Goal: Use online tool/utility: Utilize a website feature to perform a specific function

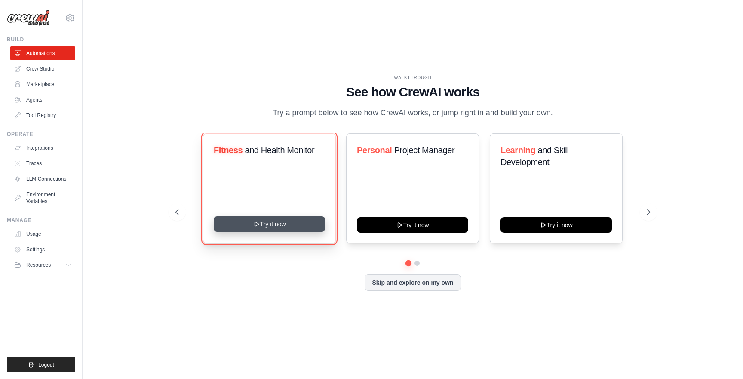
click at [251, 224] on button "Try it now" at bounding box center [269, 223] width 111 height 15
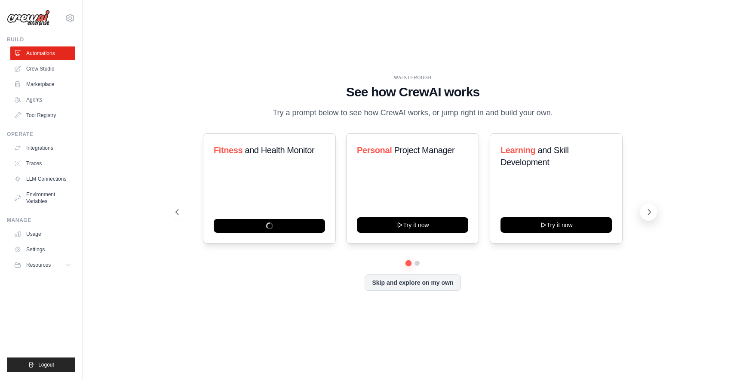
click at [648, 211] on icon at bounding box center [649, 212] width 9 height 9
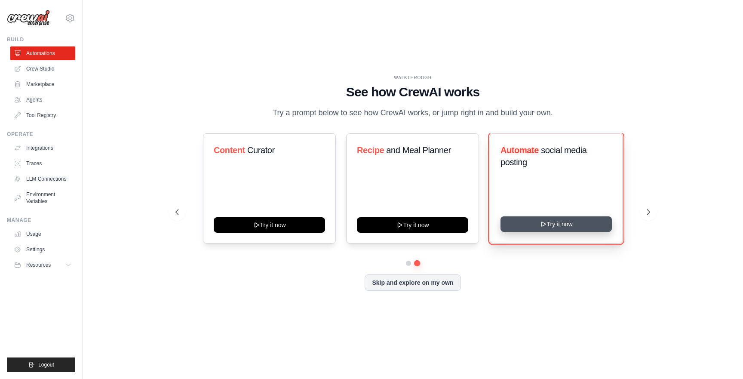
click at [546, 227] on button "Try it now" at bounding box center [555, 223] width 111 height 15
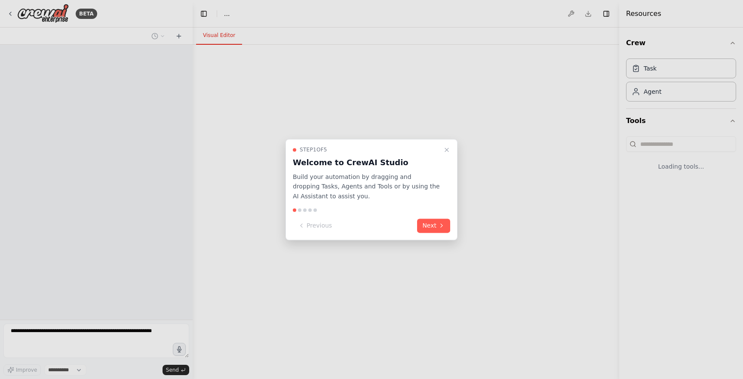
select select "****"
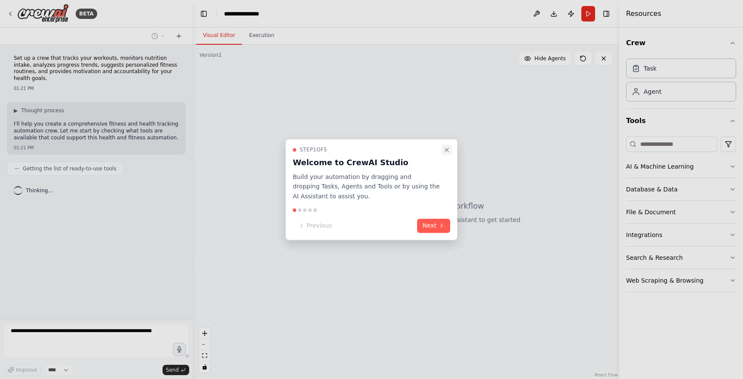
click at [447, 148] on icon "Close walkthrough" at bounding box center [446, 149] width 3 height 3
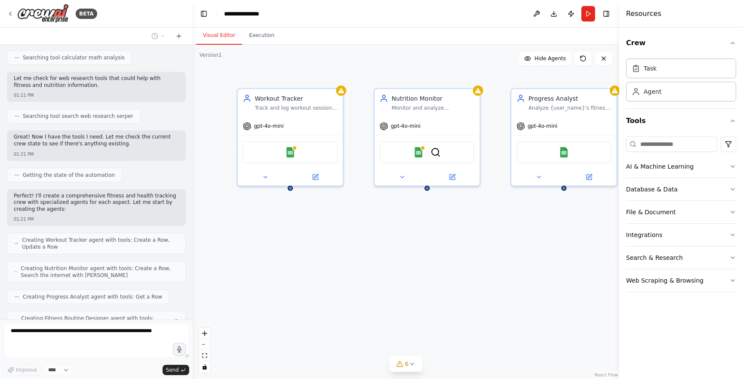
scroll to position [285, 0]
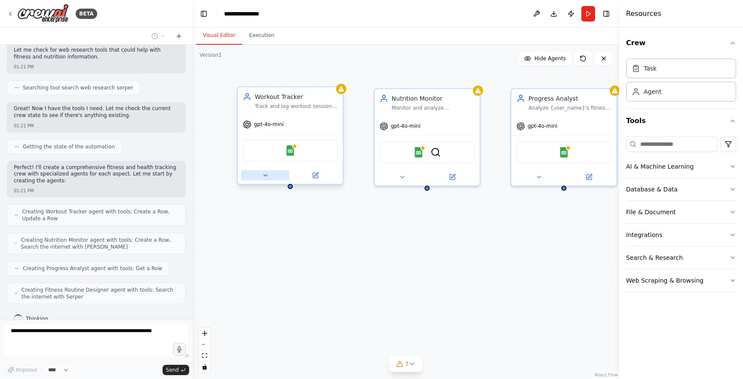
click at [268, 174] on icon at bounding box center [265, 175] width 7 height 7
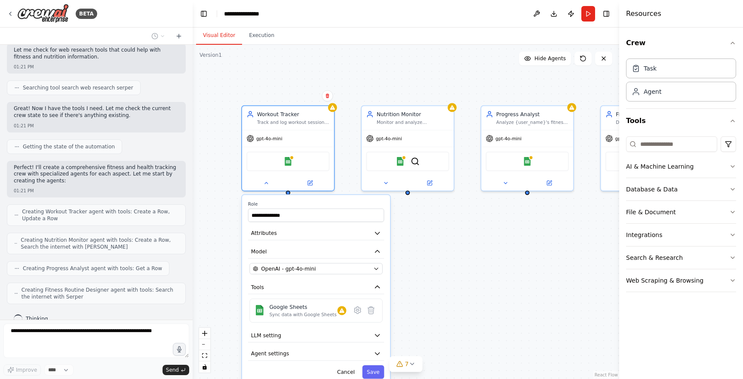
scroll to position [306, 0]
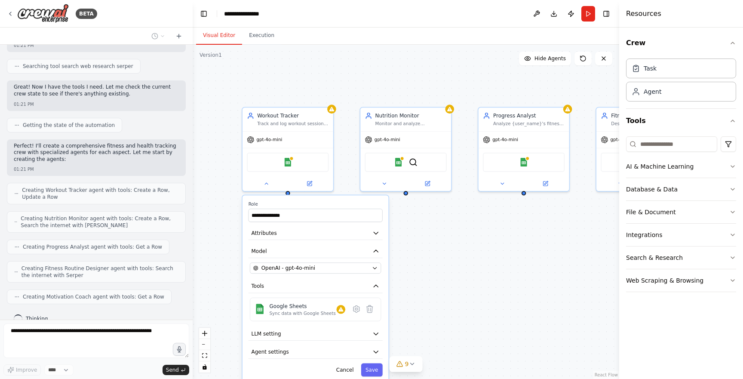
click at [447, 252] on div "**********" at bounding box center [406, 212] width 426 height 334
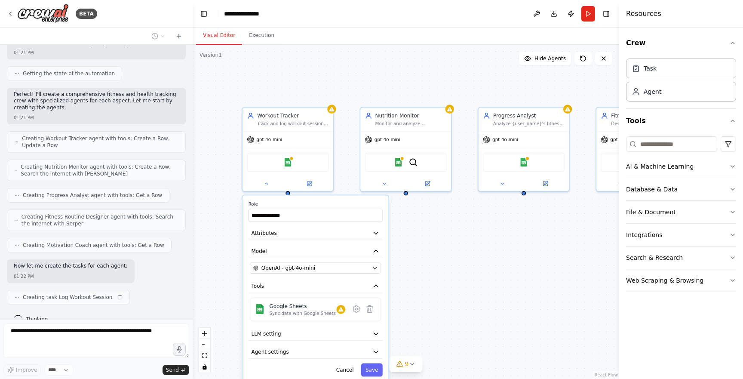
click at [728, 10] on div "Resources" at bounding box center [681, 14] width 124 height 28
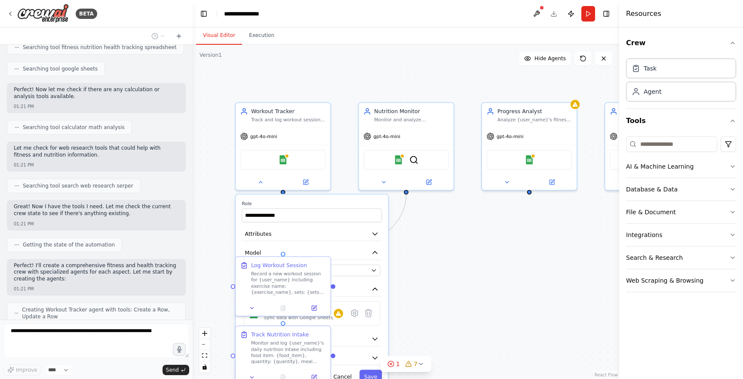
scroll to position [0, 0]
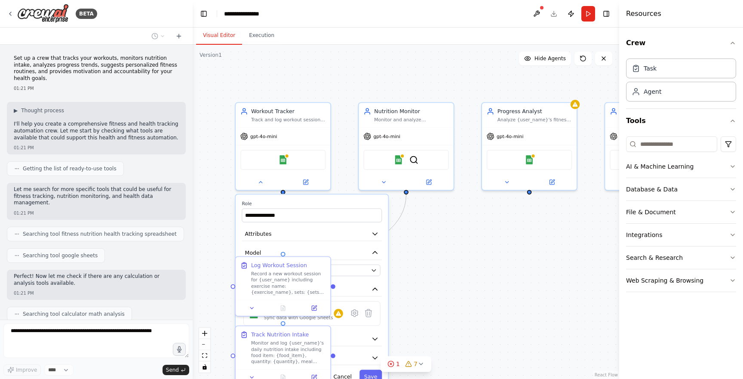
click at [354, 24] on header "**********" at bounding box center [406, 14] width 426 height 28
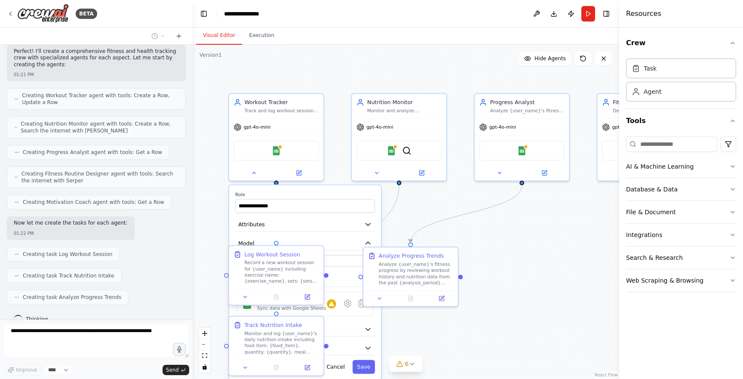
scroll to position [422, 0]
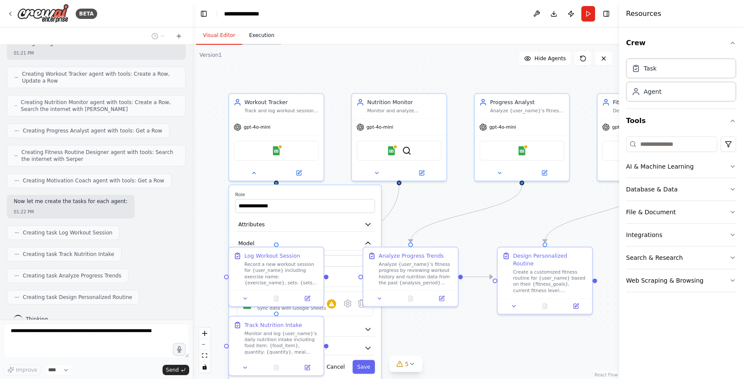
click at [269, 37] on button "Execution" at bounding box center [261, 36] width 39 height 18
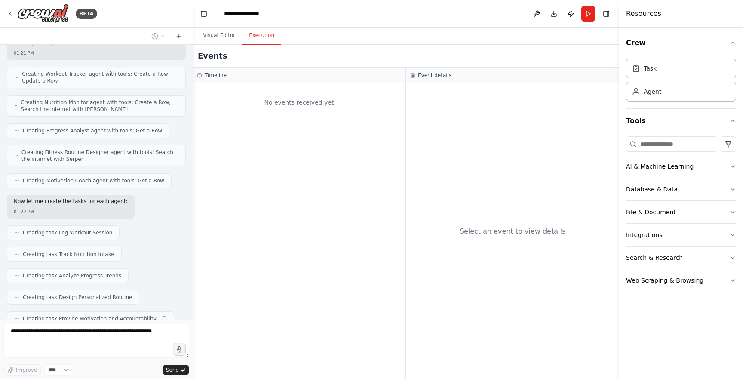
scroll to position [444, 0]
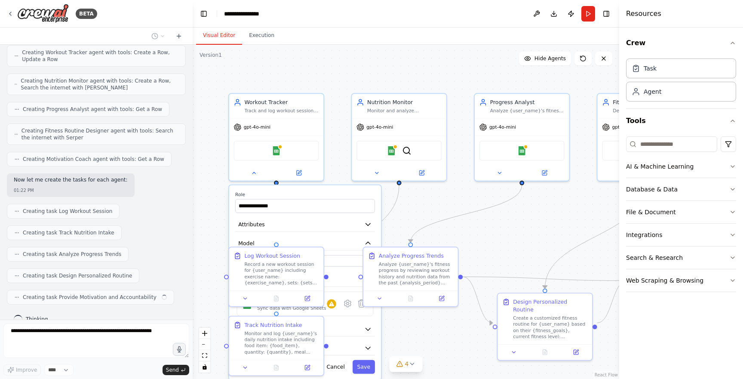
click at [227, 35] on button "Visual Editor" at bounding box center [219, 36] width 46 height 18
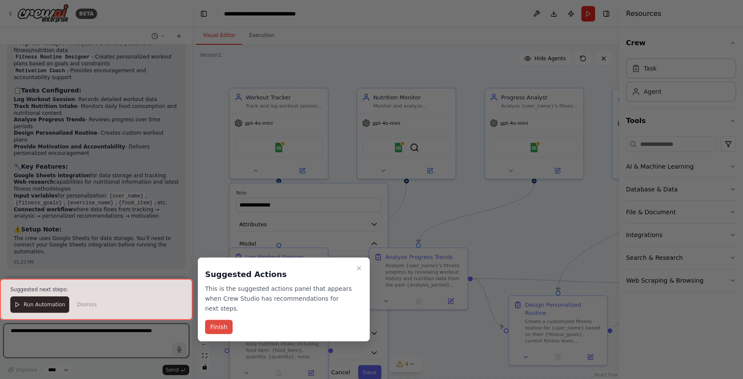
scroll to position [898, 0]
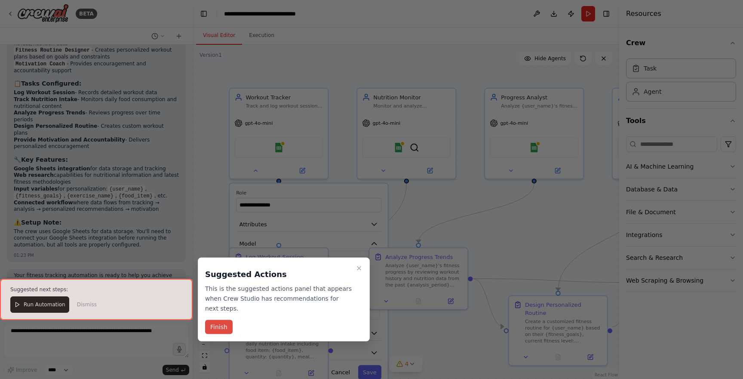
click at [224, 329] on button "Finish" at bounding box center [219, 327] width 28 height 14
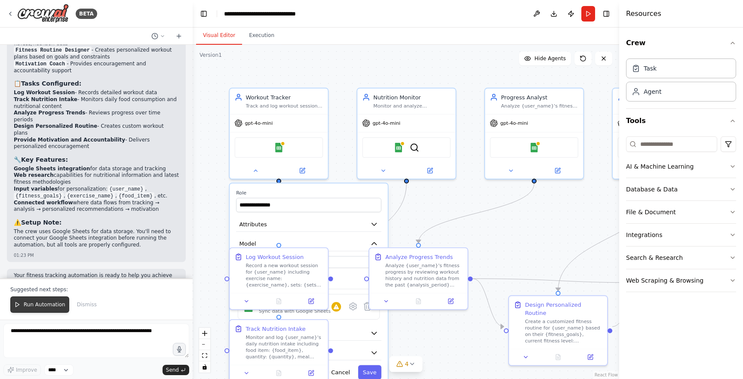
click at [52, 305] on span "Run Automation" at bounding box center [45, 304] width 42 height 7
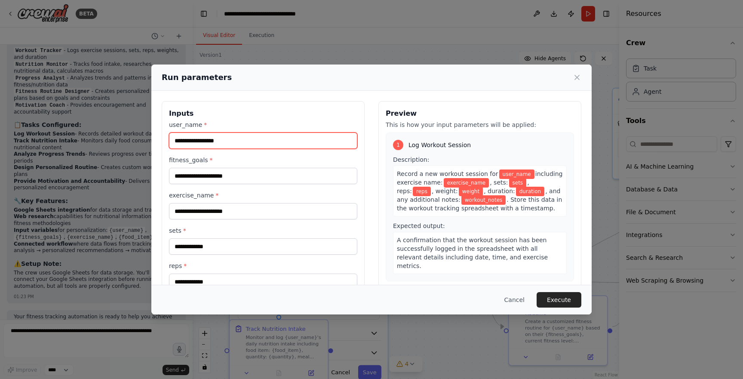
click at [320, 140] on input "user_name *" at bounding box center [263, 140] width 188 height 16
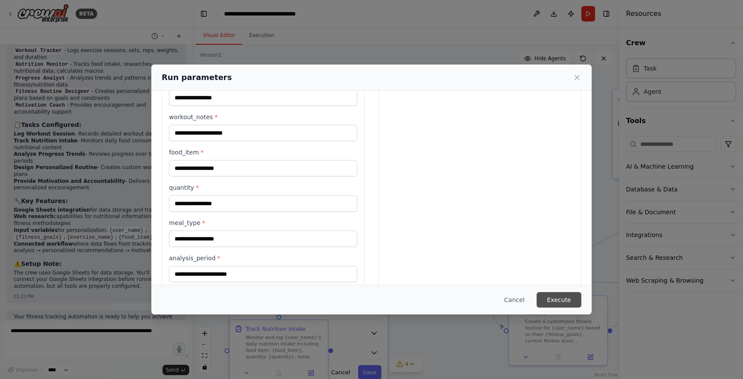
click at [562, 299] on button "Execute" at bounding box center [558, 299] width 45 height 15
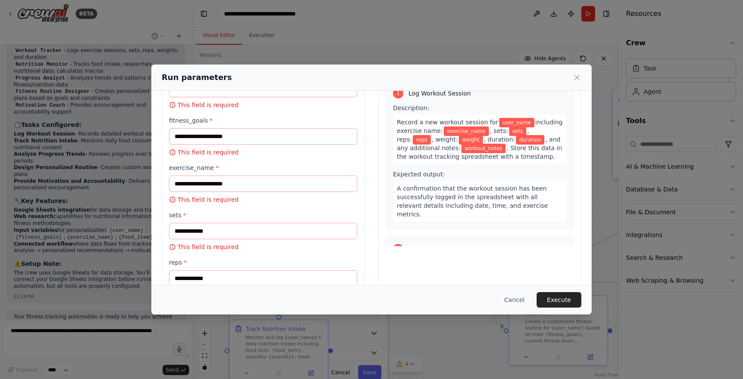
scroll to position [0, 0]
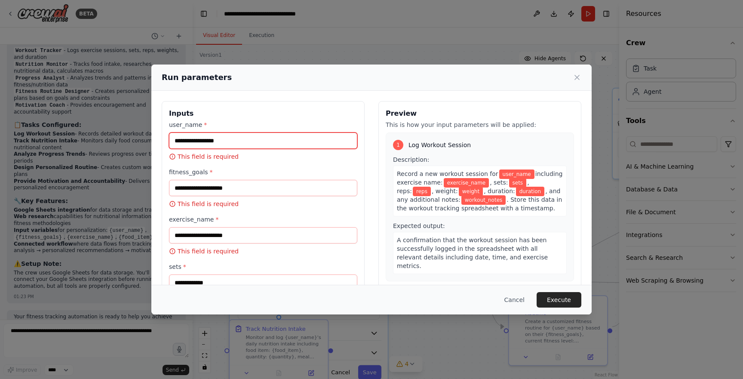
click at [243, 133] on input "user_name *" at bounding box center [263, 140] width 188 height 16
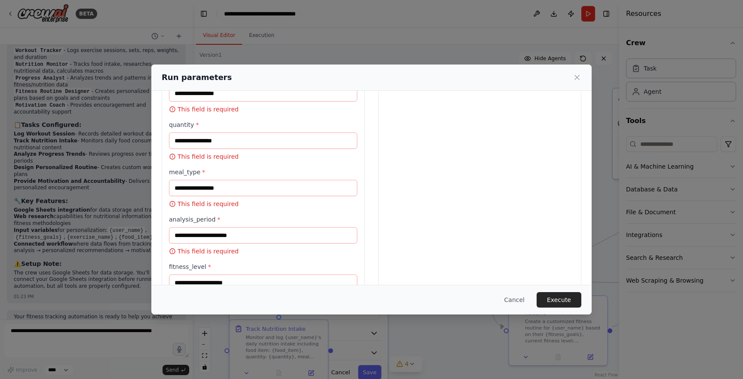
scroll to position [442, 0]
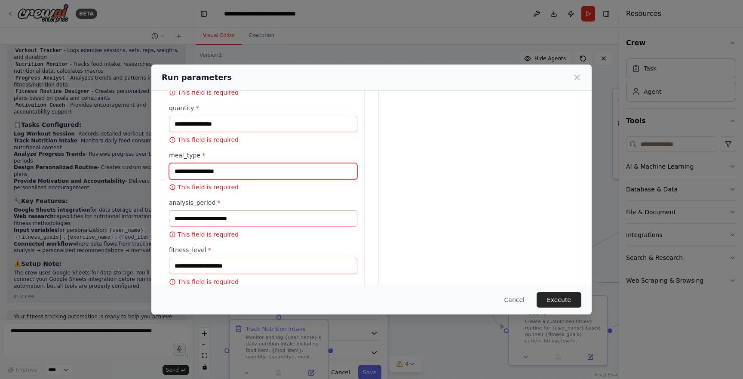
click at [229, 165] on input "meal_type *" at bounding box center [263, 171] width 188 height 16
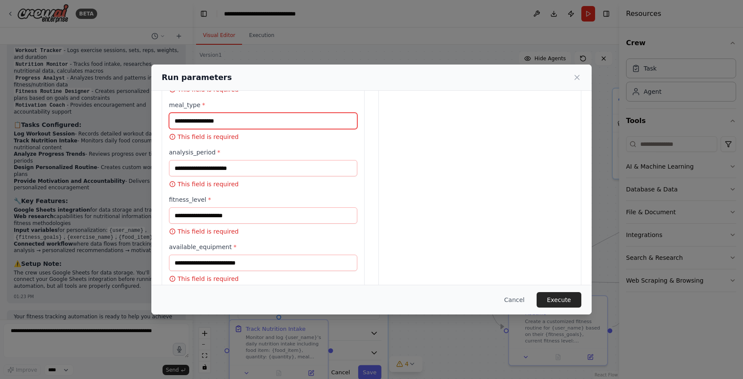
scroll to position [494, 0]
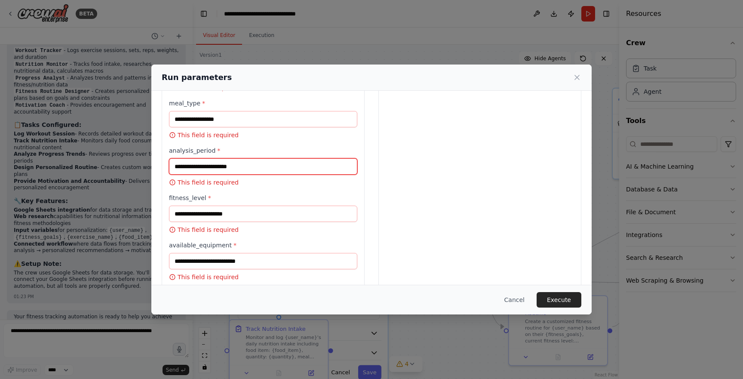
click at [229, 165] on input "analysis_period *" at bounding box center [263, 166] width 188 height 16
type input "*"
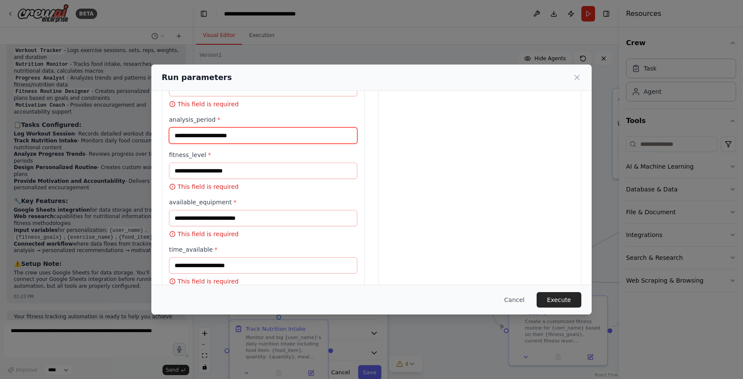
scroll to position [543, 0]
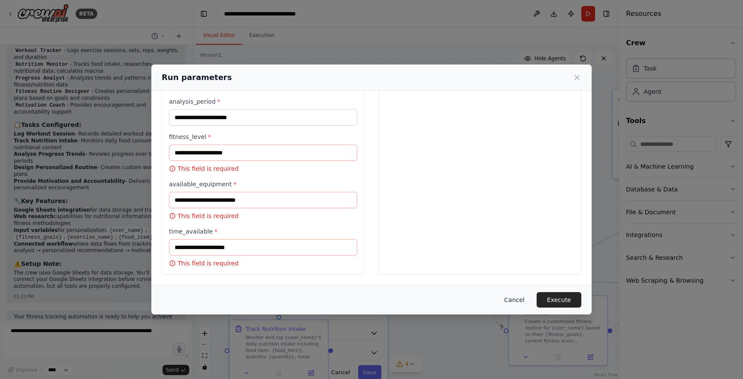
click at [519, 305] on button "Cancel" at bounding box center [514, 299] width 34 height 15
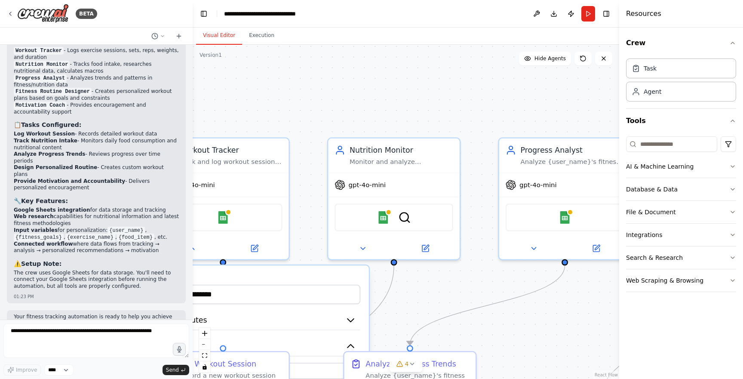
drag, startPoint x: 345, startPoint y: 150, endPoint x: 453, endPoint y: 72, distance: 133.1
click at [453, 72] on div "**********" at bounding box center [406, 212] width 426 height 334
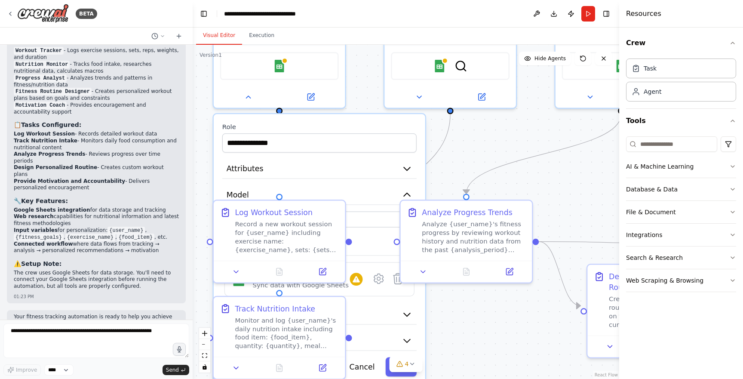
drag, startPoint x: 435, startPoint y: 263, endPoint x: 449, endPoint y: 152, distance: 112.3
click at [449, 152] on div "**********" at bounding box center [406, 212] width 426 height 334
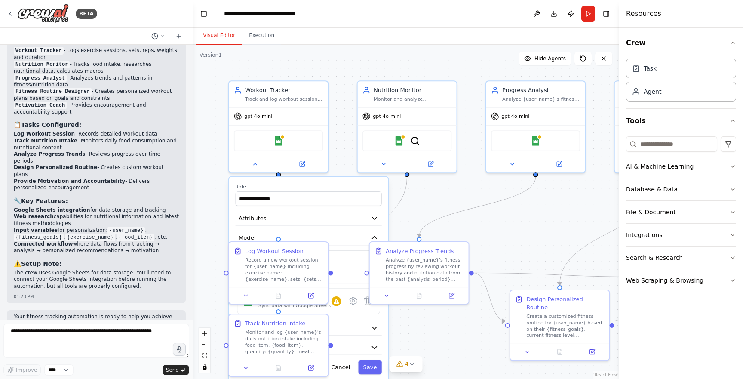
drag, startPoint x: 469, startPoint y: 143, endPoint x: 426, endPoint y: 196, distance: 69.1
click at [426, 196] on div "**********" at bounding box center [406, 212] width 426 height 334
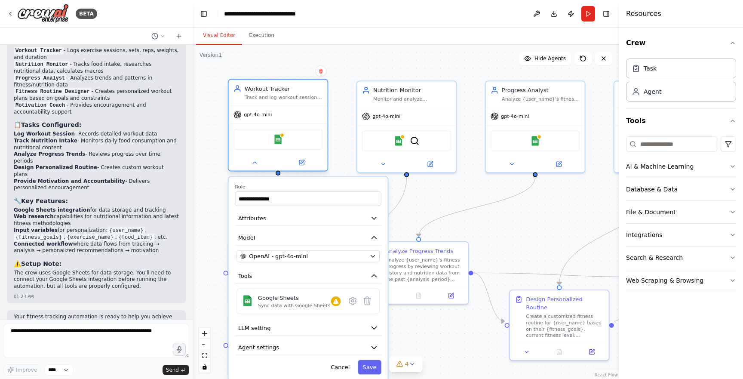
click at [286, 102] on div "Workout Tracker Track and log workout sessions for {user_name}, recording exerc…" at bounding box center [278, 93] width 99 height 26
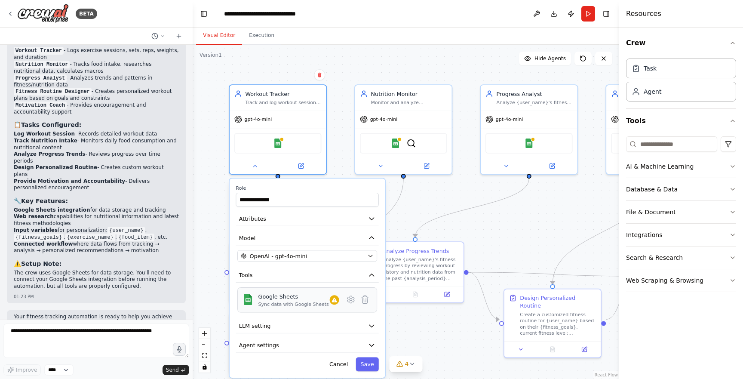
click at [299, 301] on div "Sync data with Google Sheets" at bounding box center [293, 304] width 70 height 6
click at [369, 324] on icon "button" at bounding box center [371, 325] width 8 height 8
click at [371, 328] on icon "button" at bounding box center [371, 325] width 8 height 8
click at [375, 344] on icon "button" at bounding box center [371, 345] width 8 height 8
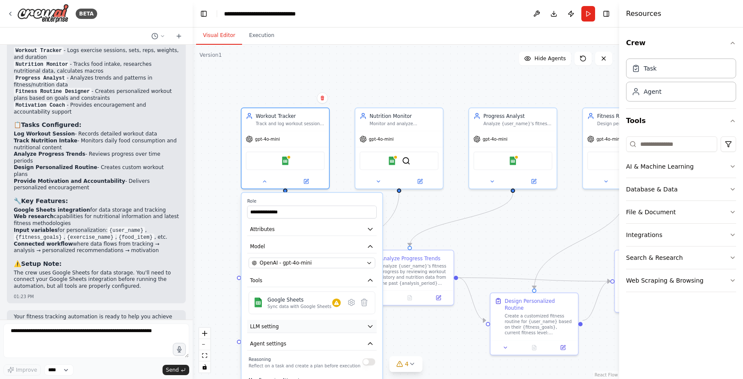
click at [369, 326] on icon "button" at bounding box center [370, 326] width 4 height 2
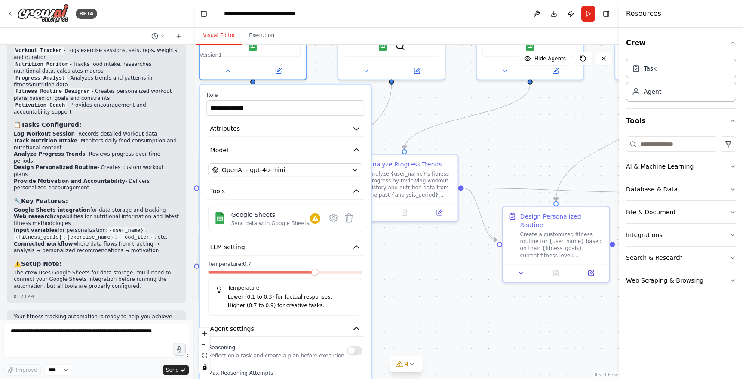
drag, startPoint x: 545, startPoint y: 202, endPoint x: 546, endPoint y: 110, distance: 92.4
click at [546, 110] on div "**********" at bounding box center [406, 212] width 426 height 334
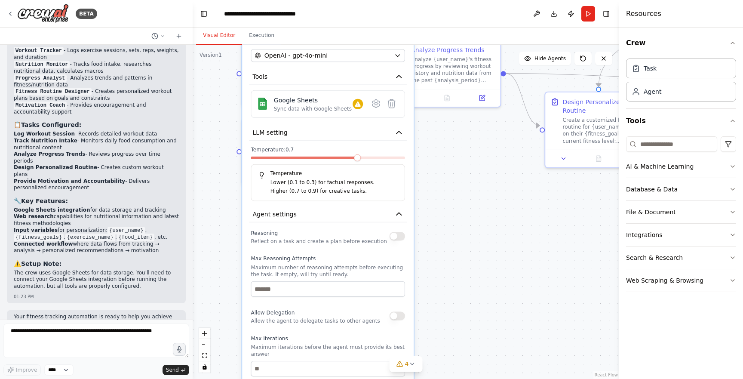
drag, startPoint x: 429, startPoint y: 257, endPoint x: 470, endPoint y: 136, distance: 127.1
click at [470, 137] on div "**********" at bounding box center [406, 212] width 426 height 334
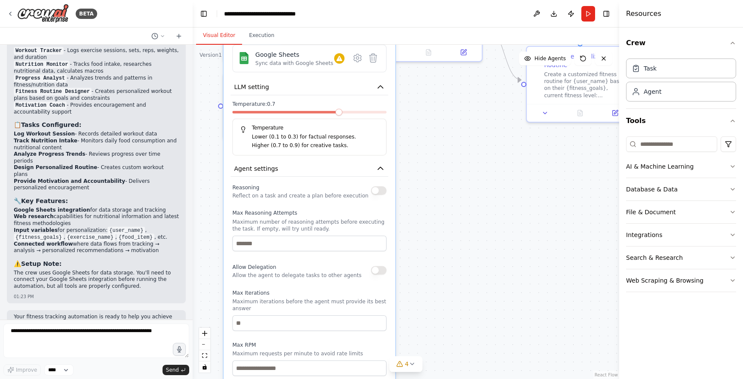
drag, startPoint x: 457, startPoint y: 120, endPoint x: 441, endPoint y: 82, distance: 42.0
click at [441, 82] on div "**********" at bounding box center [406, 212] width 426 height 334
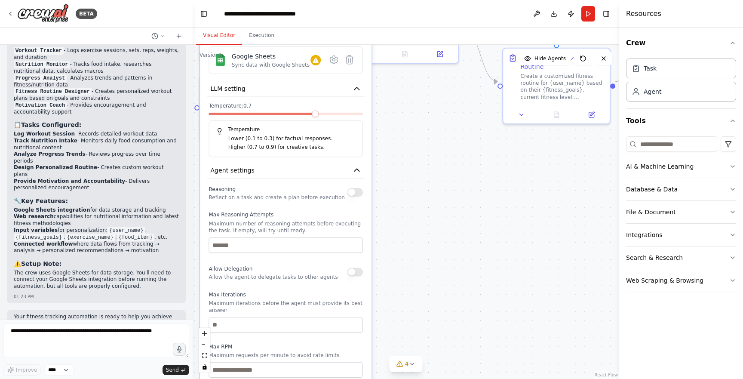
drag, startPoint x: 461, startPoint y: 214, endPoint x: 457, endPoint y: 390, distance: 176.7
click at [457, 378] on html "BETA Set up a crew that tracks your workouts, monitors nutrition intake, analyz…" at bounding box center [371, 189] width 743 height 379
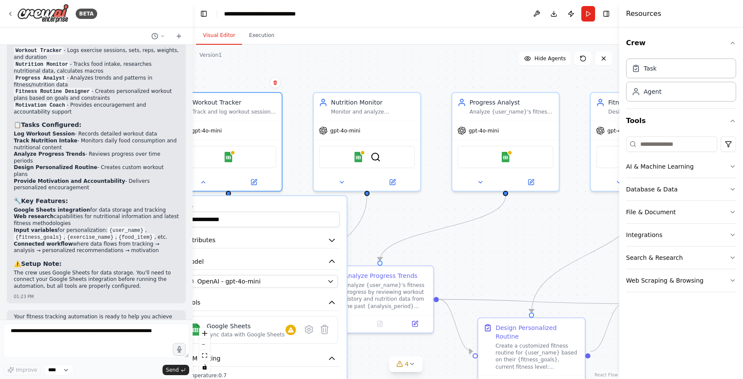
drag, startPoint x: 452, startPoint y: 300, endPoint x: 401, endPoint y: 410, distance: 121.5
click at [401, 378] on html "BETA Set up a crew that tracks your workouts, monitors nutrition intake, analyz…" at bounding box center [371, 189] width 743 height 379
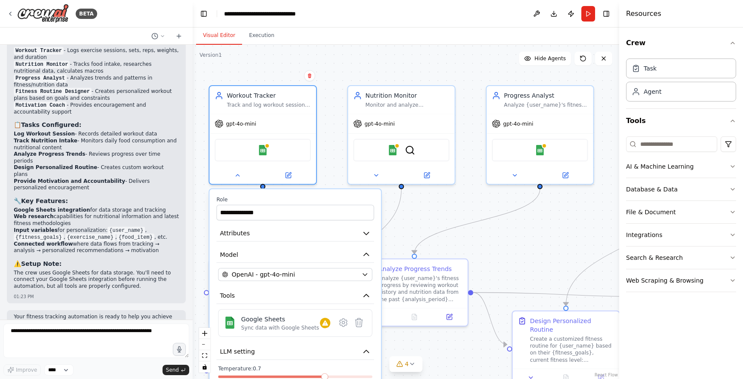
drag, startPoint x: 441, startPoint y: 260, endPoint x: 488, endPoint y: 232, distance: 55.3
click at [488, 233] on div "**********" at bounding box center [406, 212] width 426 height 334
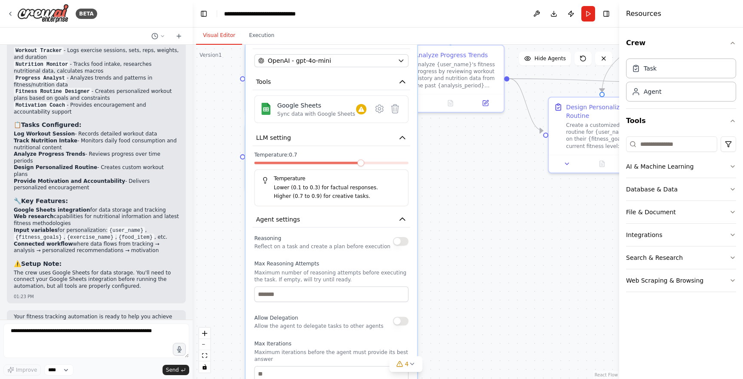
drag, startPoint x: 484, startPoint y: 237, endPoint x: 513, endPoint y: 28, distance: 211.2
click at [513, 28] on div "Visual Editor Execution Version 1 Show Tools Hide Agents .deletable-edge-delete…" at bounding box center [406, 203] width 426 height 351
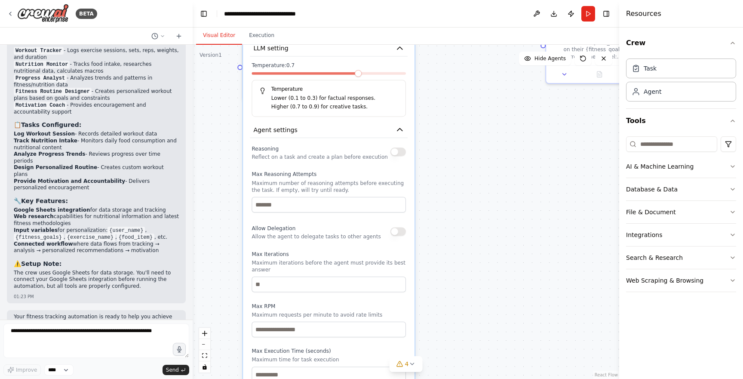
drag, startPoint x: 455, startPoint y: 225, endPoint x: 453, endPoint y: 135, distance: 89.9
click at [453, 135] on div "**********" at bounding box center [406, 212] width 426 height 334
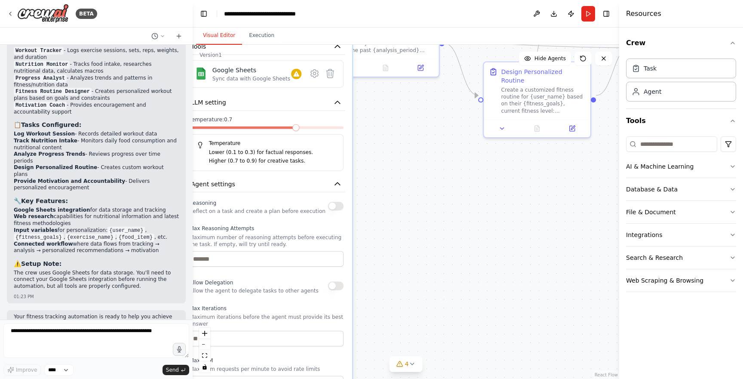
drag, startPoint x: 453, startPoint y: 135, endPoint x: 369, endPoint y: 254, distance: 145.0
click at [370, 249] on div "**********" at bounding box center [406, 212] width 426 height 334
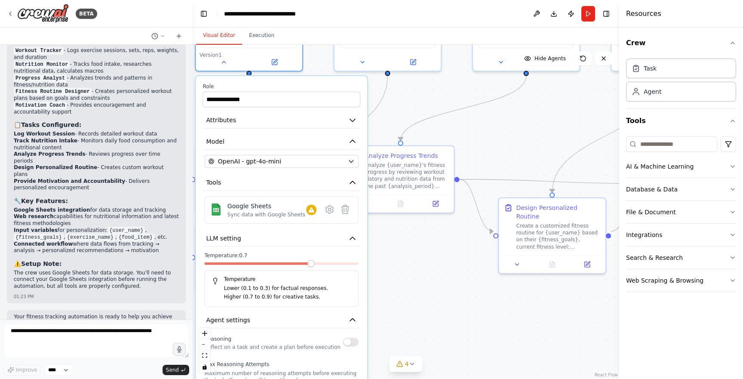
drag, startPoint x: 369, startPoint y: 254, endPoint x: 409, endPoint y: 340, distance: 94.8
click at [409, 340] on div "**********" at bounding box center [406, 212] width 426 height 334
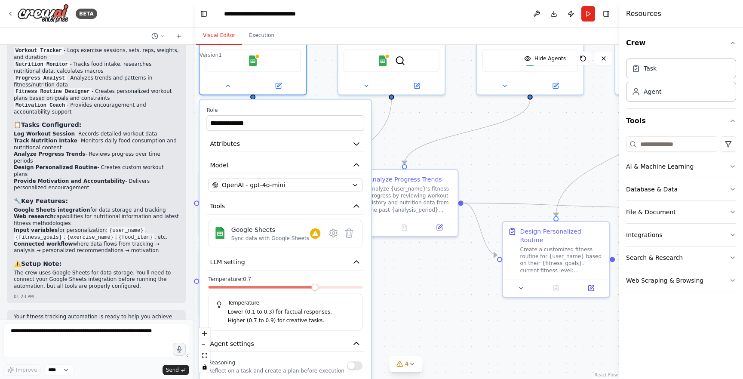
drag, startPoint x: 409, startPoint y: 340, endPoint x: 409, endPoint y: 354, distance: 14.6
click at [409, 354] on div "**********" at bounding box center [406, 212] width 426 height 334
click at [334, 239] on button at bounding box center [332, 232] width 15 height 15
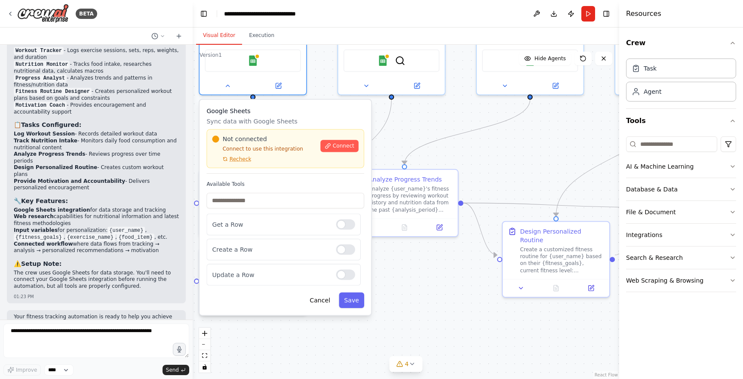
click at [419, 133] on div ".deletable-edge-delete-btn { width: 20px; height: 20px; border: 0px solid #ffff…" at bounding box center [406, 212] width 426 height 334
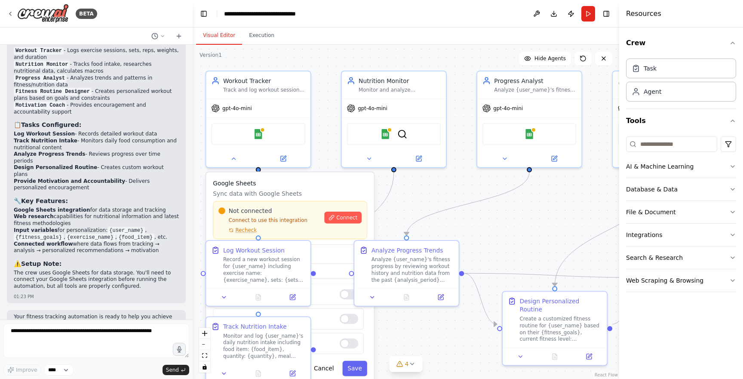
drag, startPoint x: 419, startPoint y: 133, endPoint x: 421, endPoint y: 205, distance: 71.4
click at [421, 205] on div ".deletable-edge-delete-btn { width: 20px; height: 20px; border: 0px solid #ffff…" at bounding box center [406, 212] width 426 height 334
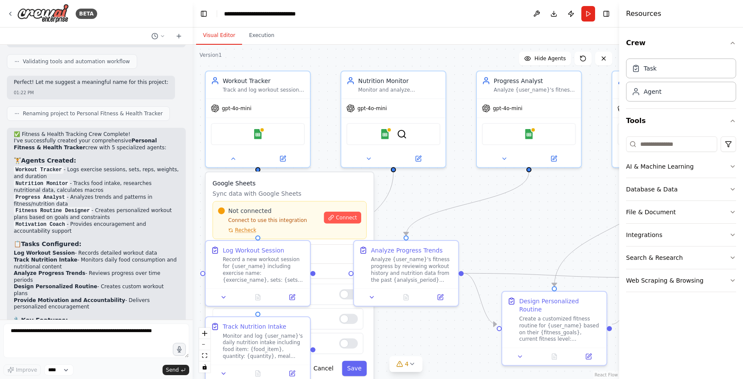
scroll to position [747, 0]
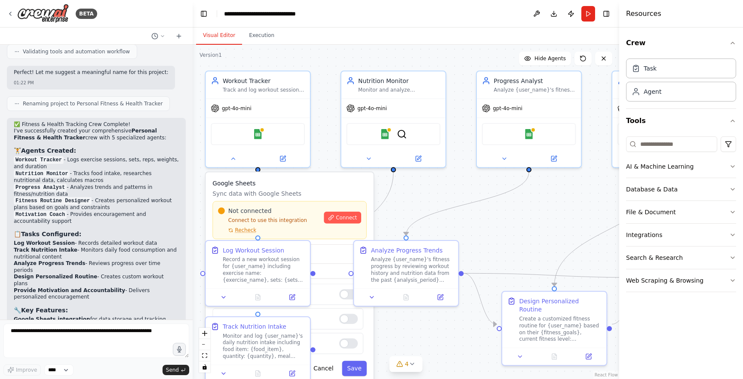
click at [393, 41] on div "Visual Editor Execution" at bounding box center [406, 36] width 426 height 17
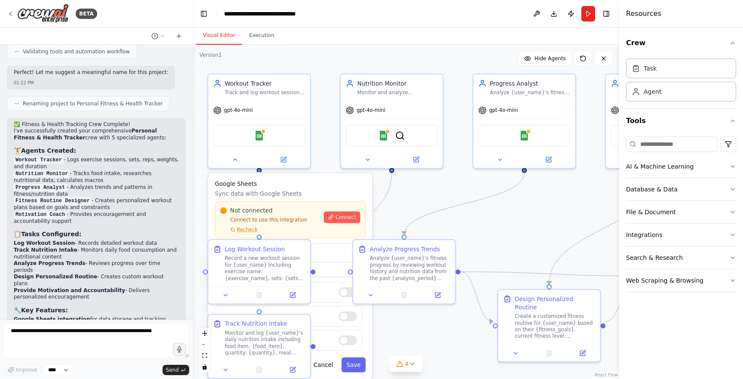
drag, startPoint x: 111, startPoint y: 233, endPoint x: 115, endPoint y: 208, distance: 25.7
click at [115, 208] on div "✅ Fitness & Health Tracking Crew Complete! I've successfully created your compr…" at bounding box center [96, 260] width 165 height 279
click at [112, 226] on div "✅ Fitness & Health Tracking Crew Complete! I've successfully created your compr…" at bounding box center [96, 260] width 165 height 279
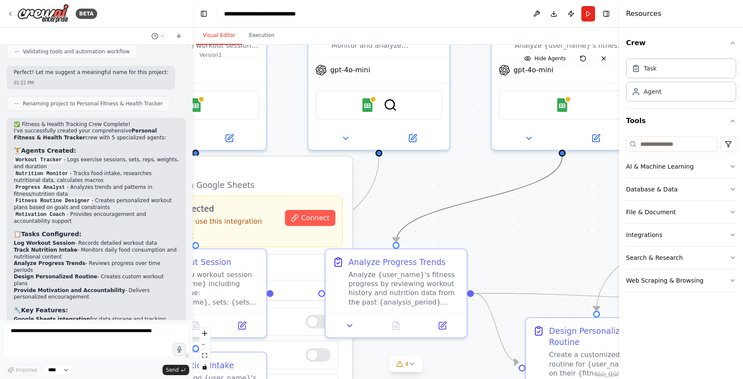
drag, startPoint x: 426, startPoint y: 215, endPoint x: 527, endPoint y: 165, distance: 112.8
click at [527, 165] on div ".deletable-edge-delete-btn { width: 20px; height: 20px; border: 0px solid #ffff…" at bounding box center [406, 212] width 426 height 334
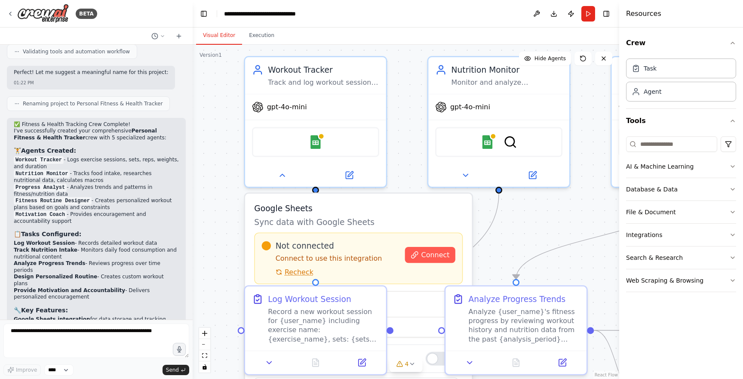
drag, startPoint x: 460, startPoint y: 179, endPoint x: 573, endPoint y: 190, distance: 113.2
click at [573, 190] on div ".deletable-edge-delete-btn { width: 20px; height: 20px; border: 0px solid #ffff…" at bounding box center [406, 212] width 426 height 334
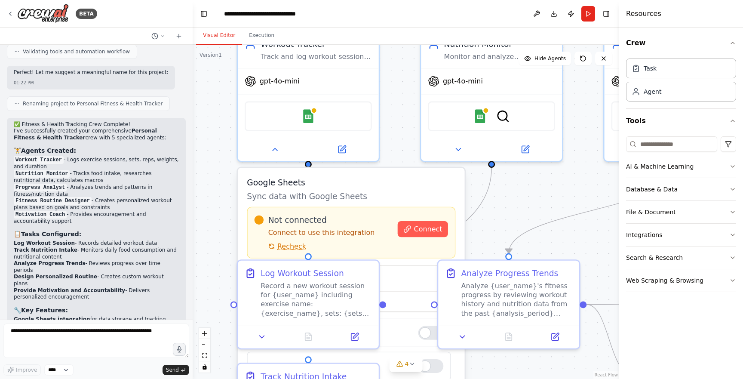
click at [378, 207] on div "Not connected Connect to use this integration Recheck Connect" at bounding box center [351, 233] width 208 height 52
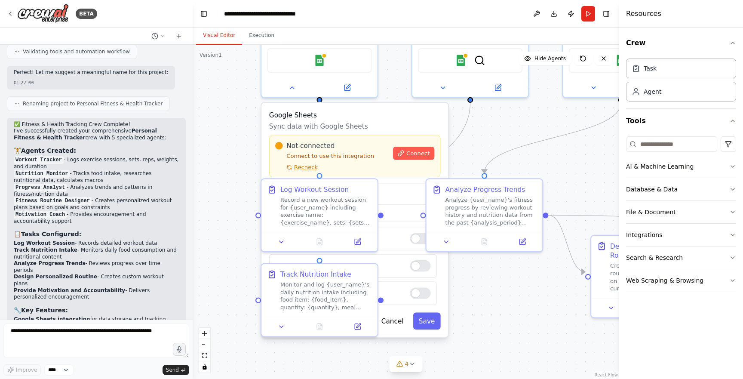
drag, startPoint x: 232, startPoint y: 269, endPoint x: 226, endPoint y: 205, distance: 64.3
click at [226, 205] on div ".deletable-edge-delete-btn { width: 20px; height: 20px; border: 0px solid #ffff…" at bounding box center [406, 212] width 426 height 334
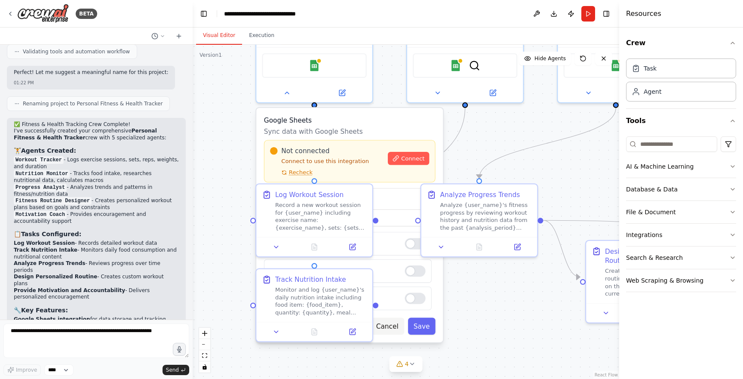
click at [392, 322] on button "Cancel" at bounding box center [387, 326] width 34 height 17
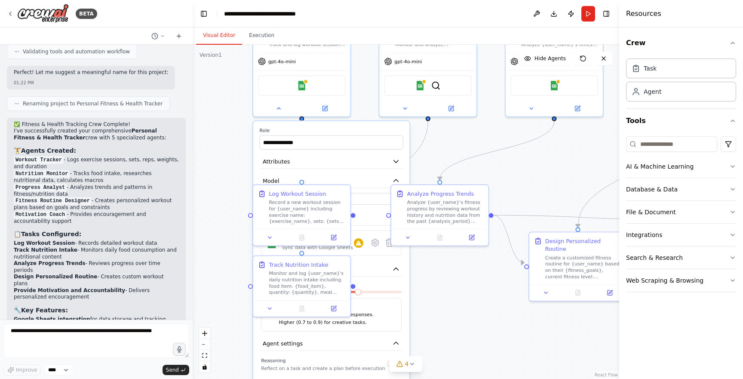
drag, startPoint x: 471, startPoint y: 315, endPoint x: 482, endPoint y: 225, distance: 90.5
click at [482, 225] on div "**********" at bounding box center [406, 212] width 426 height 334
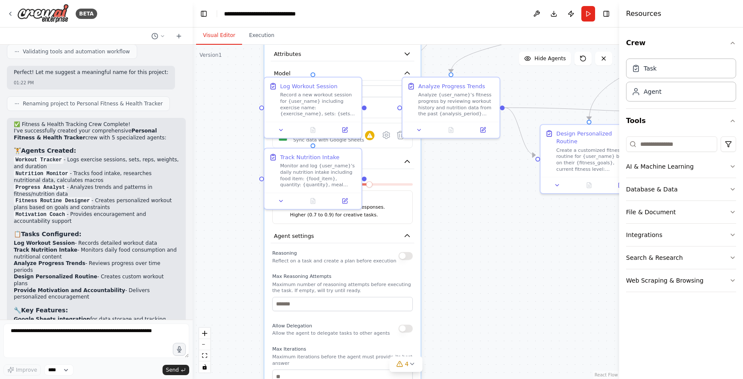
drag, startPoint x: 467, startPoint y: 243, endPoint x: 477, endPoint y: 157, distance: 87.0
click at [477, 157] on div "**********" at bounding box center [406, 212] width 426 height 334
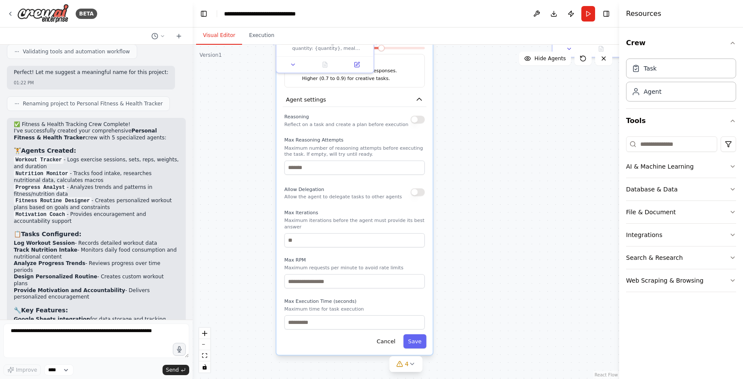
drag, startPoint x: 477, startPoint y: 181, endPoint x: 480, endPoint y: 90, distance: 90.8
click at [480, 90] on div "**********" at bounding box center [406, 212] width 426 height 334
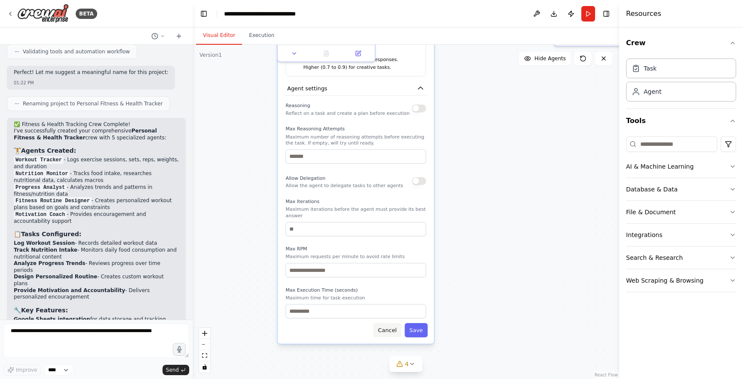
click at [390, 330] on button "Cancel" at bounding box center [387, 330] width 28 height 14
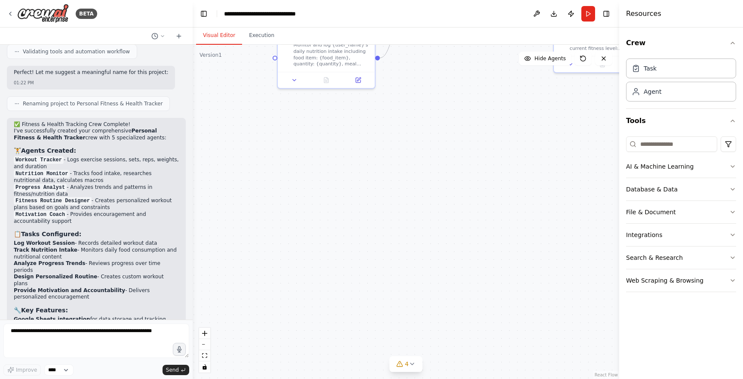
drag, startPoint x: 395, startPoint y: 277, endPoint x: 395, endPoint y: 377, distance: 100.1
click at [395, 377] on div ".deletable-edge-delete-btn { width: 20px; height: 20px; border: 0px solid #ffff…" at bounding box center [406, 212] width 426 height 334
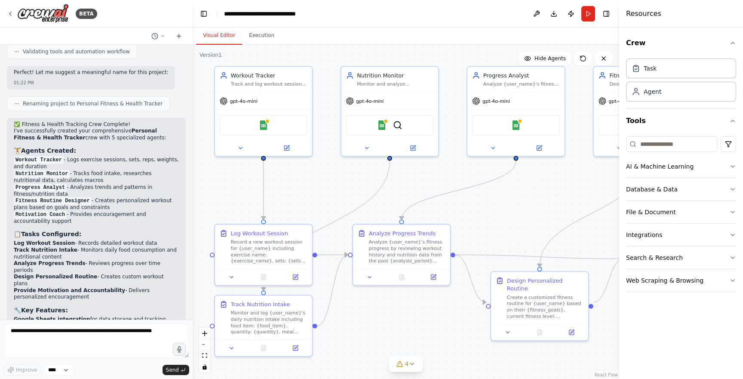
drag, startPoint x: 416, startPoint y: 217, endPoint x: 352, endPoint y: 410, distance: 203.2
click at [352, 378] on html "BETA Set up a crew that tracks your workouts, monitors nutrition intake, analyz…" at bounding box center [371, 189] width 743 height 379
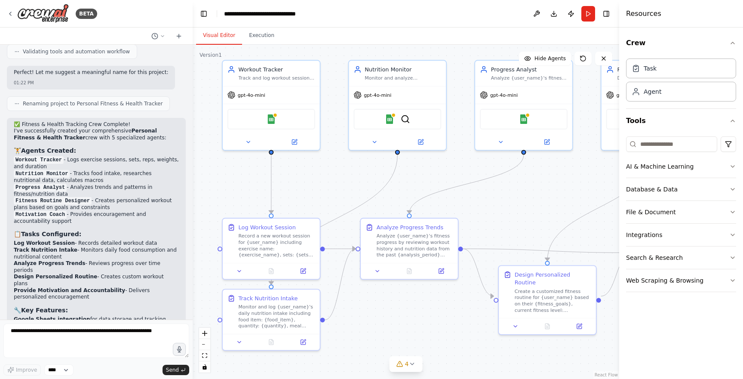
drag, startPoint x: 365, startPoint y: 358, endPoint x: 374, endPoint y: 353, distance: 10.0
click at [374, 354] on div ".deletable-edge-delete-btn { width: 20px; height: 20px; border: 0px solid #ffff…" at bounding box center [406, 212] width 426 height 334
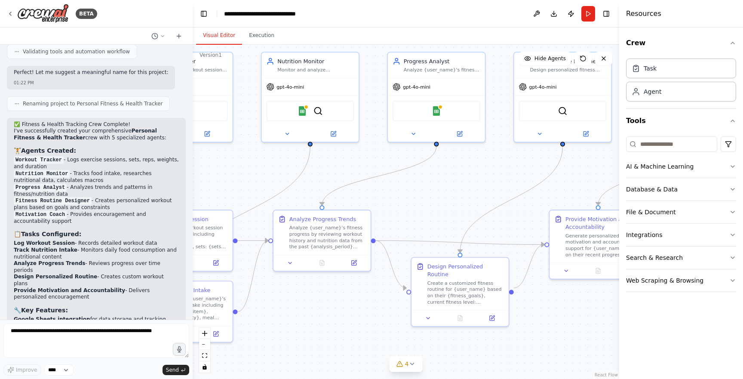
drag, startPoint x: 434, startPoint y: 294, endPoint x: 346, endPoint y: 286, distance: 87.6
click at [346, 286] on div ".deletable-edge-delete-btn { width: 20px; height: 20px; border: 0px solid #ffff…" at bounding box center [406, 212] width 426 height 334
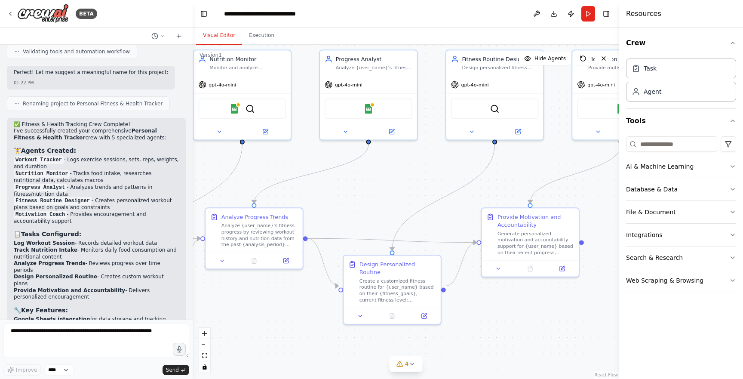
drag, startPoint x: 361, startPoint y: 291, endPoint x: 275, endPoint y: 292, distance: 85.5
click at [275, 292] on div ".deletable-edge-delete-btn { width: 20px; height: 20px; border: 0px solid #ffff…" at bounding box center [406, 212] width 426 height 334
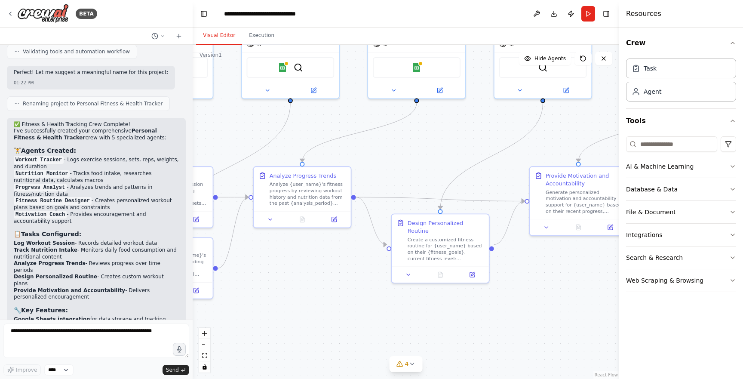
drag, startPoint x: 496, startPoint y: 295, endPoint x: 567, endPoint y: 254, distance: 82.6
click at [567, 253] on div ".deletable-edge-delete-btn { width: 20px; height: 20px; border: 0px solid #ffff…" at bounding box center [406, 212] width 426 height 334
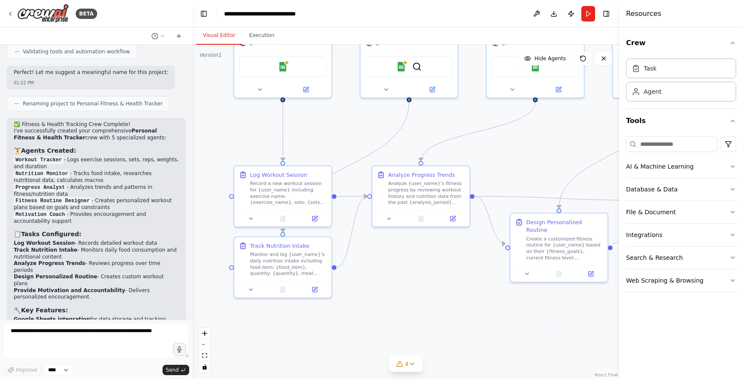
drag, startPoint x: 344, startPoint y: 270, endPoint x: 480, endPoint y: 269, distance: 135.8
click at [480, 269] on div ".deletable-edge-delete-btn { width: 20px; height: 20px; border: 0px solid #ffff…" at bounding box center [406, 212] width 426 height 334
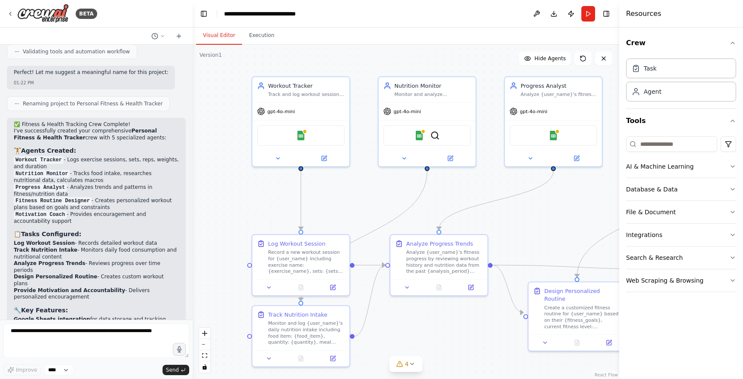
drag, startPoint x: 444, startPoint y: 265, endPoint x: 438, endPoint y: 332, distance: 67.2
click at [439, 332] on div ".deletable-edge-delete-btn { width: 20px; height: 20px; border: 0px solid #ffff…" at bounding box center [406, 212] width 426 height 334
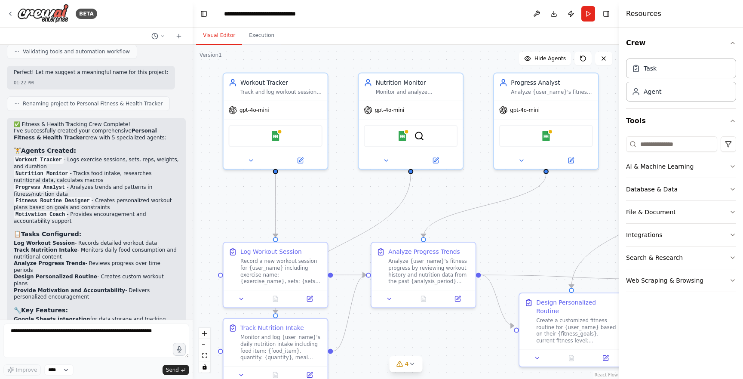
drag, startPoint x: 365, startPoint y: 191, endPoint x: 334, endPoint y: 202, distance: 32.9
click at [334, 202] on div ".deletable-edge-delete-btn { width: 20px; height: 20px; border: 0px solid #ffff…" at bounding box center [406, 212] width 426 height 334
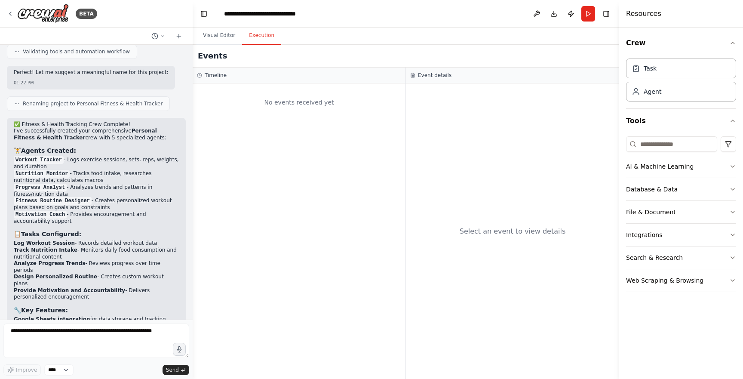
click at [263, 32] on button "Execution" at bounding box center [261, 36] width 39 height 18
click at [230, 39] on button "Visual Editor" at bounding box center [219, 36] width 46 height 18
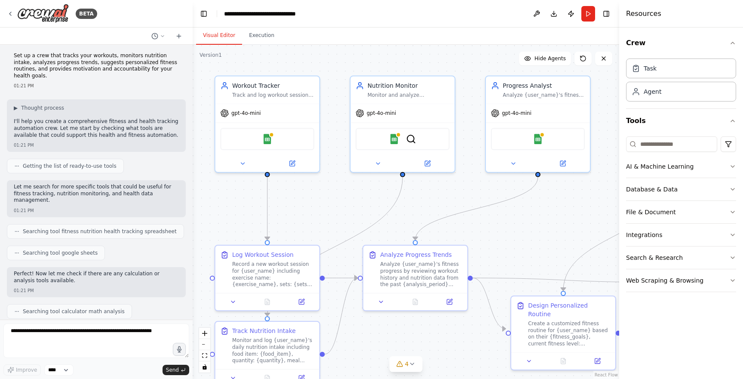
scroll to position [0, 0]
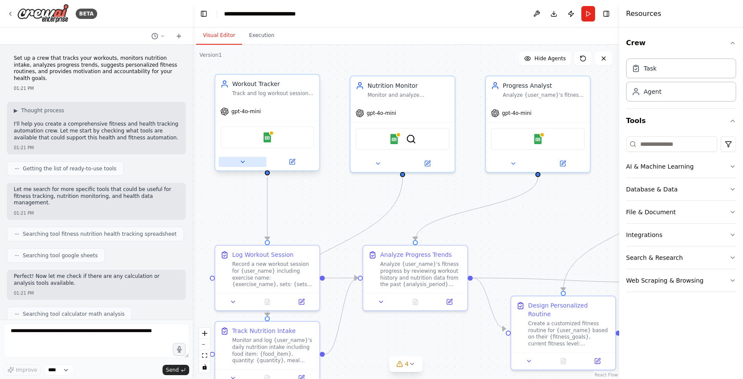
click at [249, 159] on button at bounding box center [243, 161] width 48 height 10
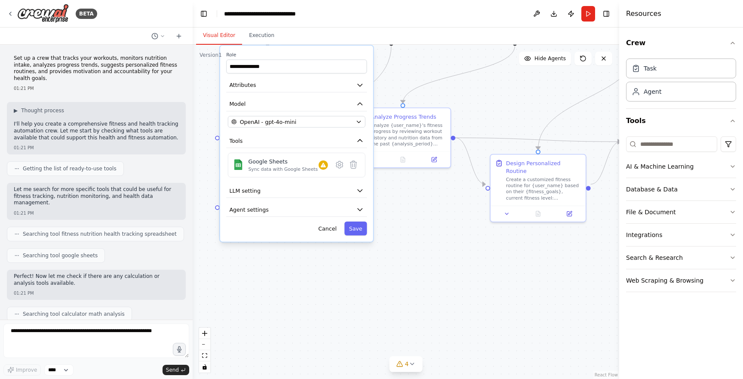
drag, startPoint x: 426, startPoint y: 211, endPoint x: 426, endPoint y: 76, distance: 135.0
click at [426, 76] on div "**********" at bounding box center [406, 212] width 426 height 334
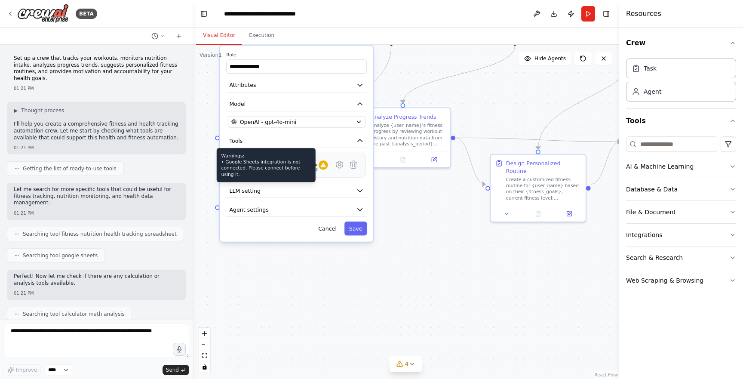
click at [324, 167] on icon at bounding box center [323, 164] width 5 height 5
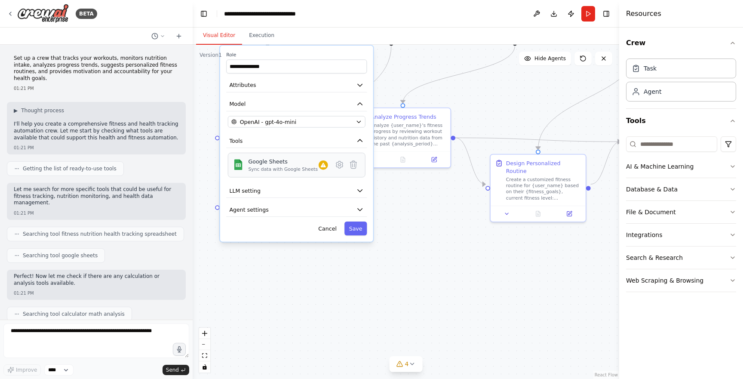
click at [306, 171] on div "Sync data with Google Sheets" at bounding box center [283, 169] width 70 height 6
click at [336, 164] on icon at bounding box center [339, 164] width 9 height 9
click at [341, 164] on icon at bounding box center [339, 164] width 6 height 7
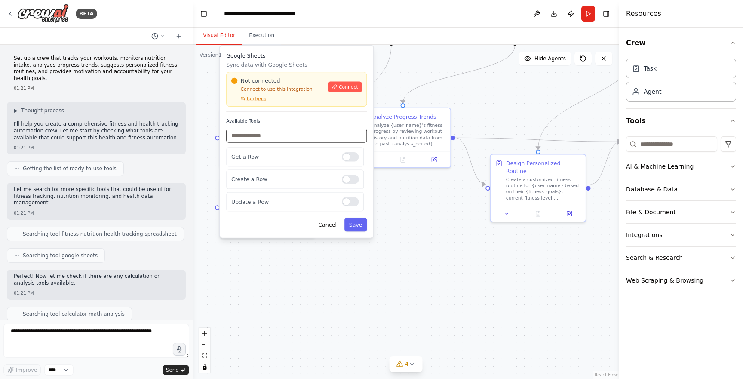
click at [321, 141] on input "text" at bounding box center [296, 136] width 141 height 14
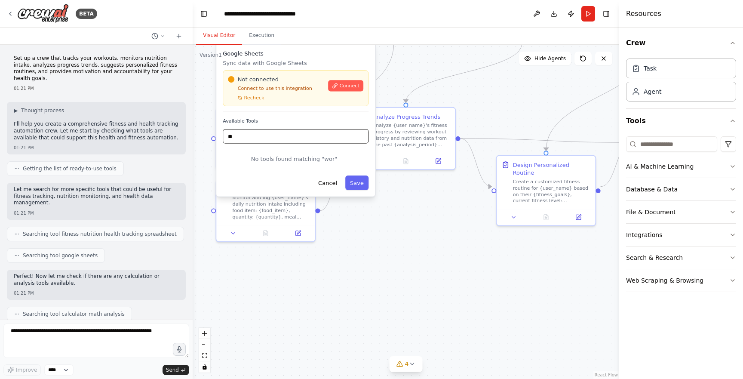
type input "*"
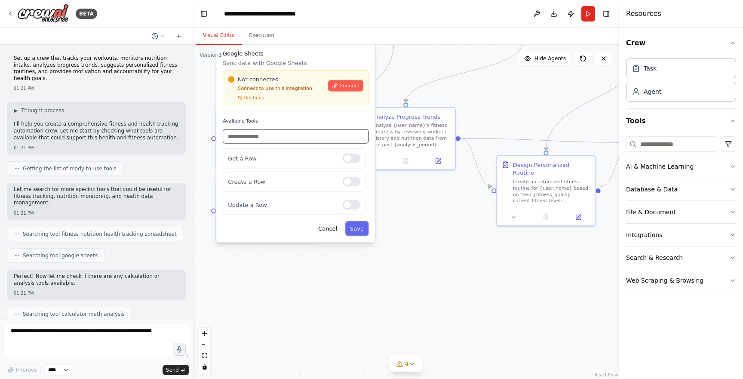
type input "*"
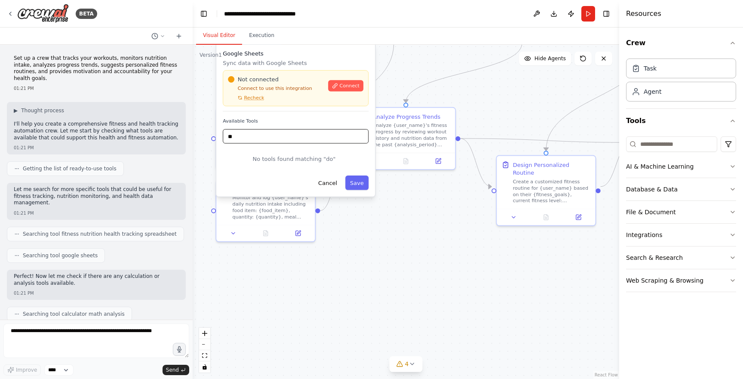
type input "*"
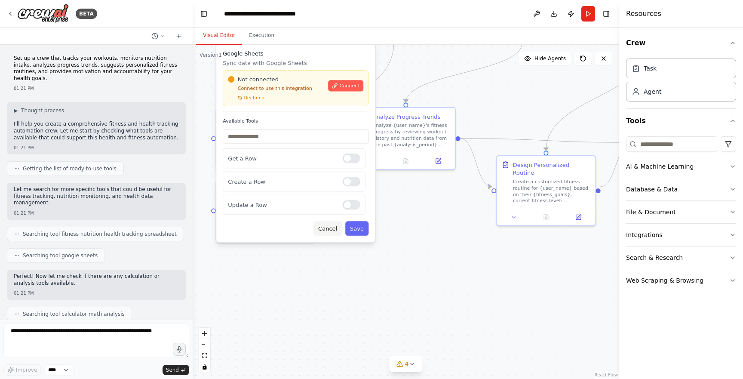
click at [334, 230] on button "Cancel" at bounding box center [327, 228] width 29 height 15
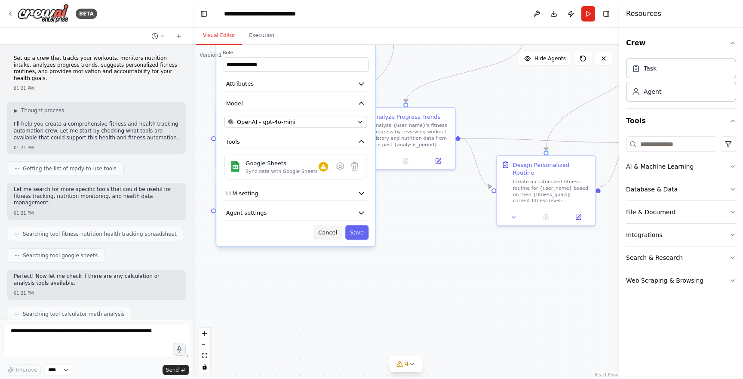
click at [333, 236] on button "Cancel" at bounding box center [327, 232] width 29 height 15
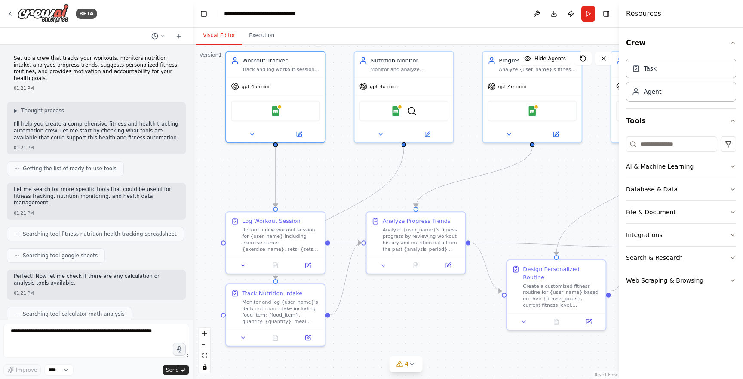
drag, startPoint x: 363, startPoint y: 228, endPoint x: 373, endPoint y: 333, distance: 104.9
click at [373, 333] on div ".deletable-edge-delete-btn { width: 20px; height: 20px; border: 0px solid #ffff…" at bounding box center [406, 212] width 426 height 334
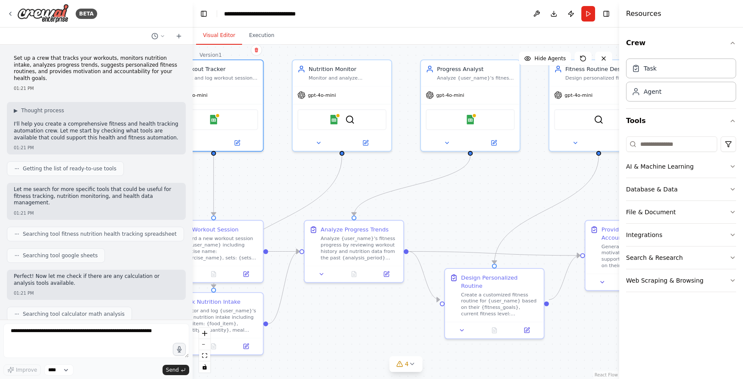
drag, startPoint x: 514, startPoint y: 195, endPoint x: 393, endPoint y: 217, distance: 123.7
click at [394, 217] on div ".deletable-edge-delete-btn { width: 20px; height: 20px; border: 0px solid #ffff…" at bounding box center [406, 212] width 426 height 334
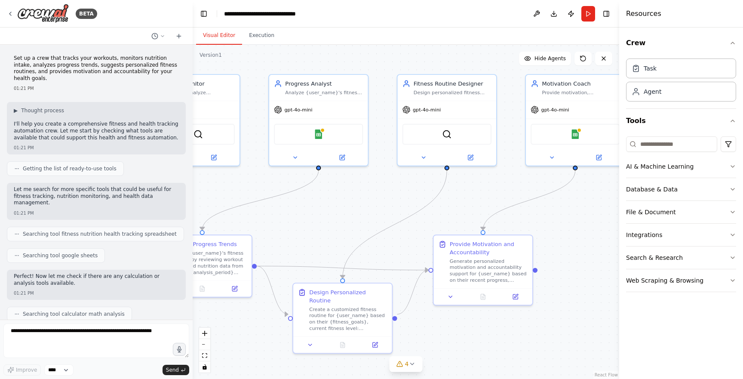
drag, startPoint x: 422, startPoint y: 206, endPoint x: 294, endPoint y: 211, distance: 128.6
click at [294, 211] on div ".deletable-edge-delete-btn { width: 20px; height: 20px; border: 0px solid #ffff…" at bounding box center [406, 212] width 426 height 334
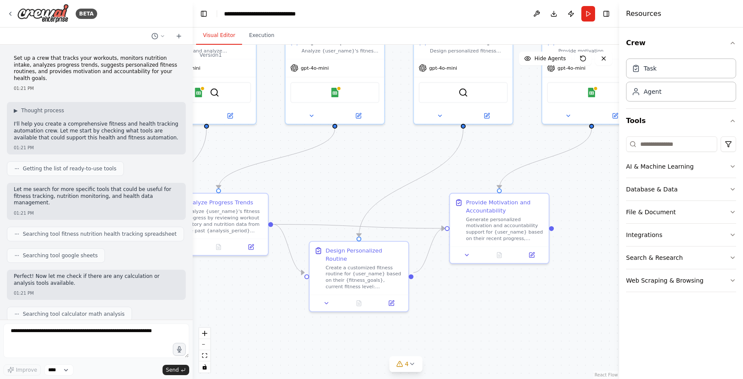
drag, startPoint x: 386, startPoint y: 234, endPoint x: 472, endPoint y: 161, distance: 113.8
click at [472, 161] on div ".deletable-edge-delete-btn { width: 20px; height: 20px; border: 0px solid #ffff…" at bounding box center [406, 212] width 426 height 334
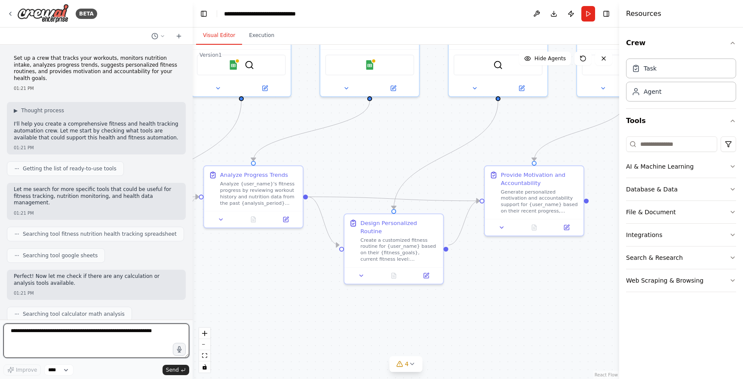
click at [107, 345] on textarea at bounding box center [96, 340] width 186 height 34
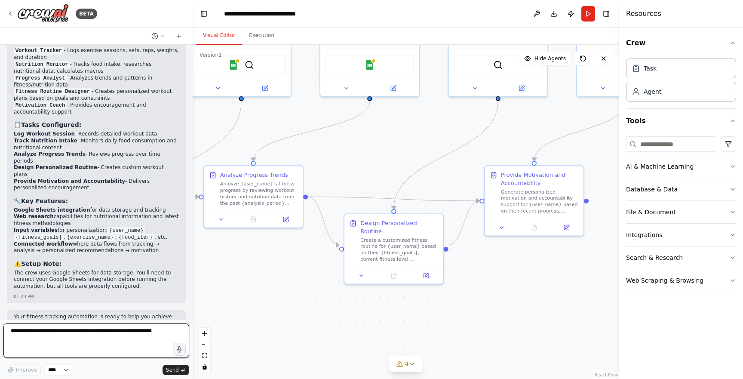
scroll to position [847, 0]
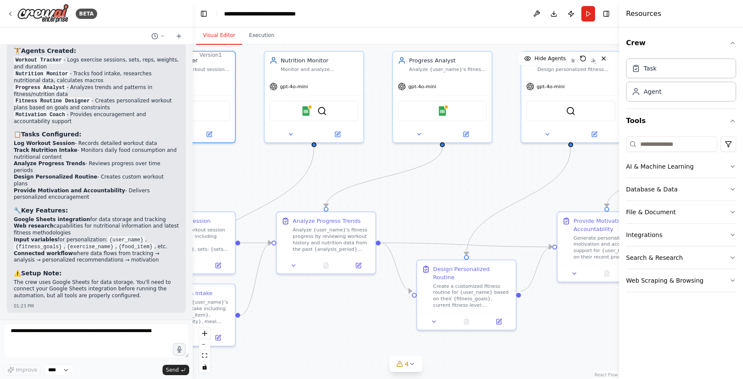
drag, startPoint x: 273, startPoint y: 121, endPoint x: 384, endPoint y: 164, distance: 118.5
click at [382, 163] on div ".deletable-edge-delete-btn { width: 20px; height: 20px; border: 0px solid #ffff…" at bounding box center [406, 212] width 426 height 334
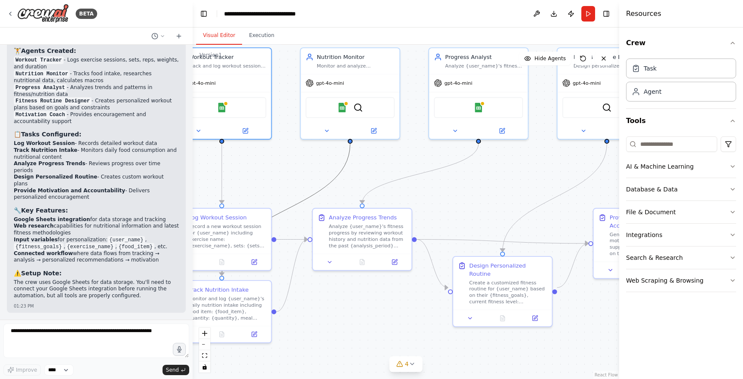
drag, startPoint x: 341, startPoint y: 173, endPoint x: 456, endPoint y: 188, distance: 116.2
click at [456, 188] on div ".deletable-edge-delete-btn { width: 20px; height: 20px; border: 0px solid #ffff…" at bounding box center [406, 212] width 426 height 334
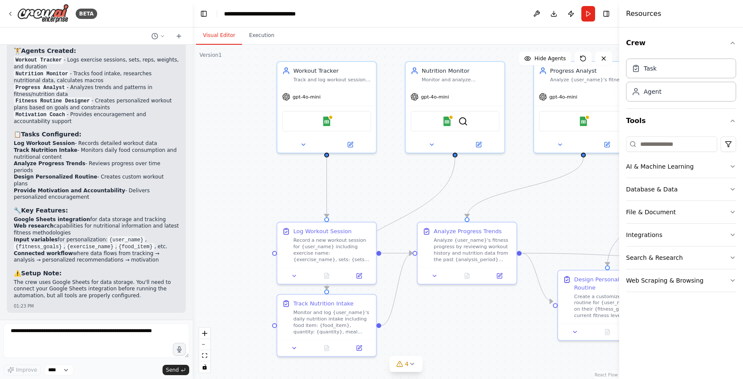
drag, startPoint x: 280, startPoint y: 175, endPoint x: 388, endPoint y: 190, distance: 108.9
click at [388, 190] on div ".deletable-edge-delete-btn { width: 20px; height: 20px; border: 0px solid #ffff…" at bounding box center [406, 212] width 426 height 334
click at [342, 124] on div "Google Sheets" at bounding box center [329, 120] width 89 height 21
click at [325, 126] on div "Google Sheets" at bounding box center [329, 120] width 89 height 21
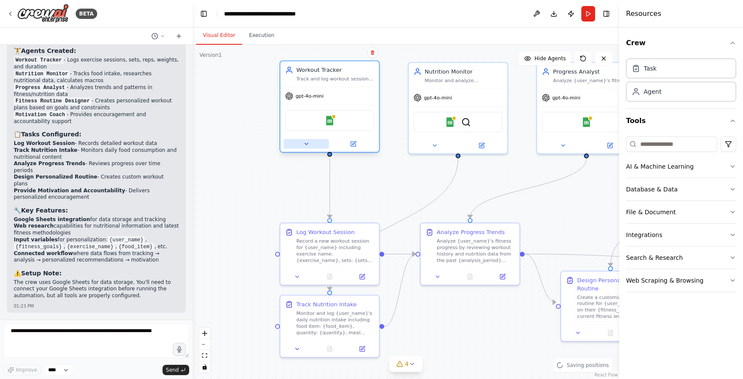
click at [312, 141] on button at bounding box center [305, 143] width 45 height 9
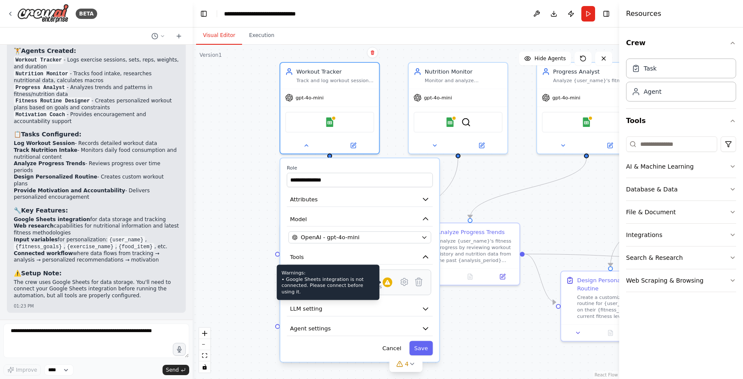
click at [388, 283] on icon at bounding box center [387, 282] width 5 height 5
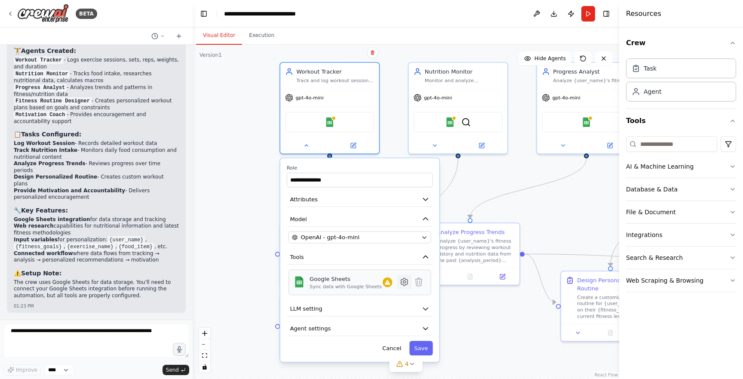
click at [401, 283] on icon at bounding box center [404, 281] width 7 height 7
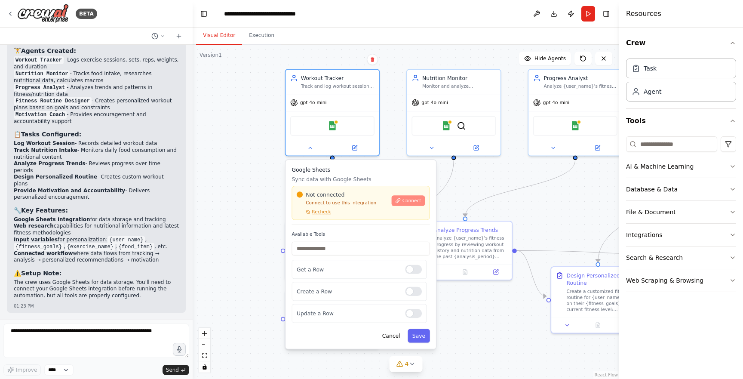
click at [405, 201] on span "Connect" at bounding box center [411, 200] width 19 height 6
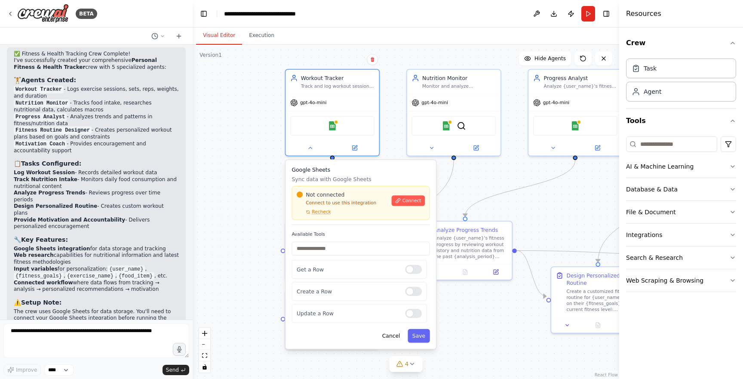
scroll to position [857, 0]
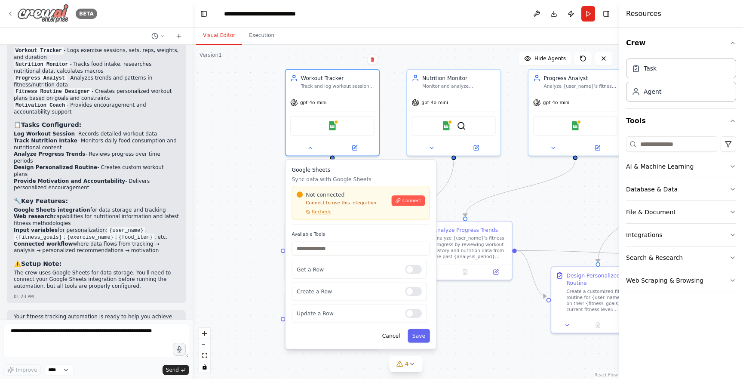
click at [64, 19] on img at bounding box center [43, 13] width 52 height 19
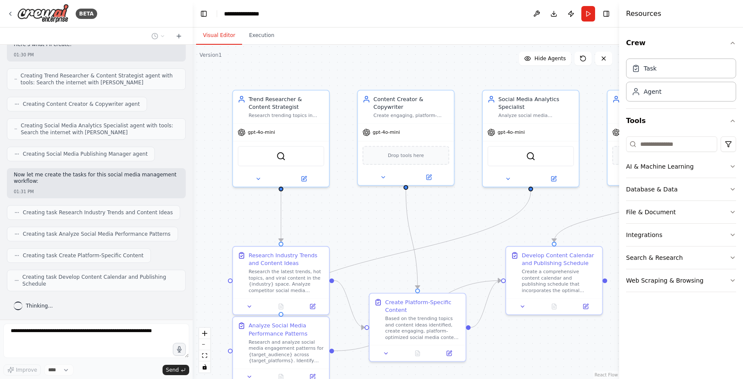
scroll to position [493, 0]
